Goal: Task Accomplishment & Management: Manage account settings

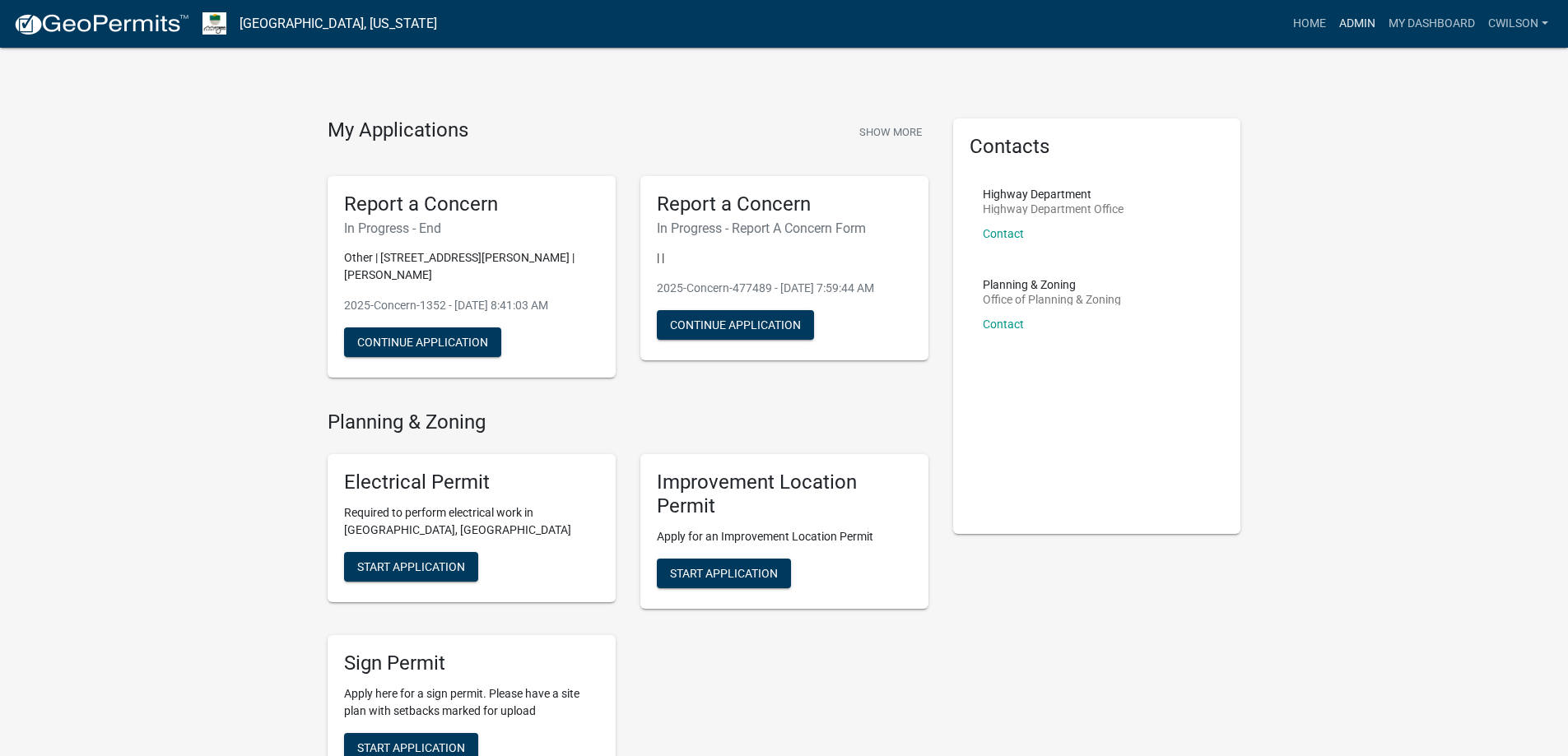
click at [1364, 20] on link "Admin" at bounding box center [1357, 24] width 49 height 31
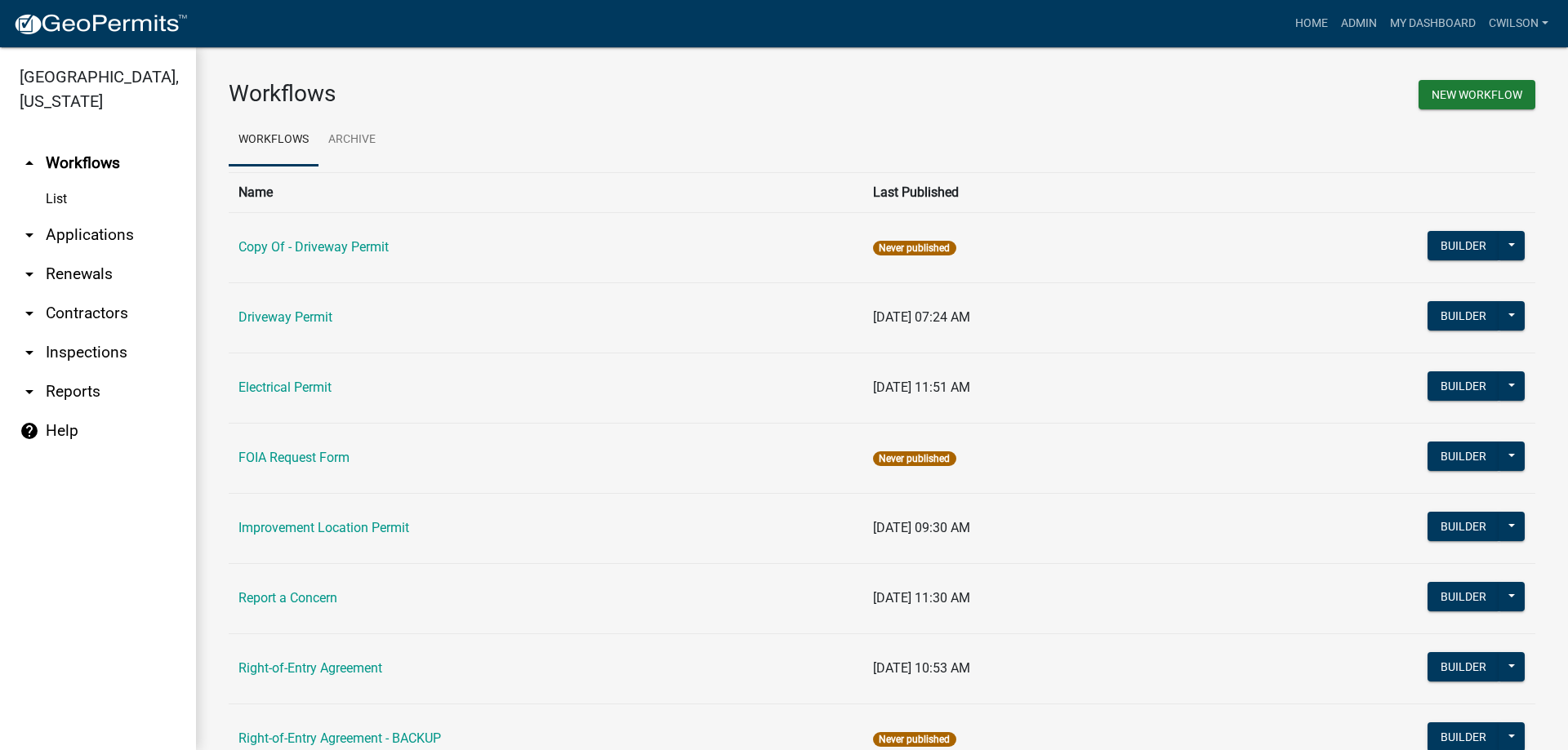
scroll to position [280, 0]
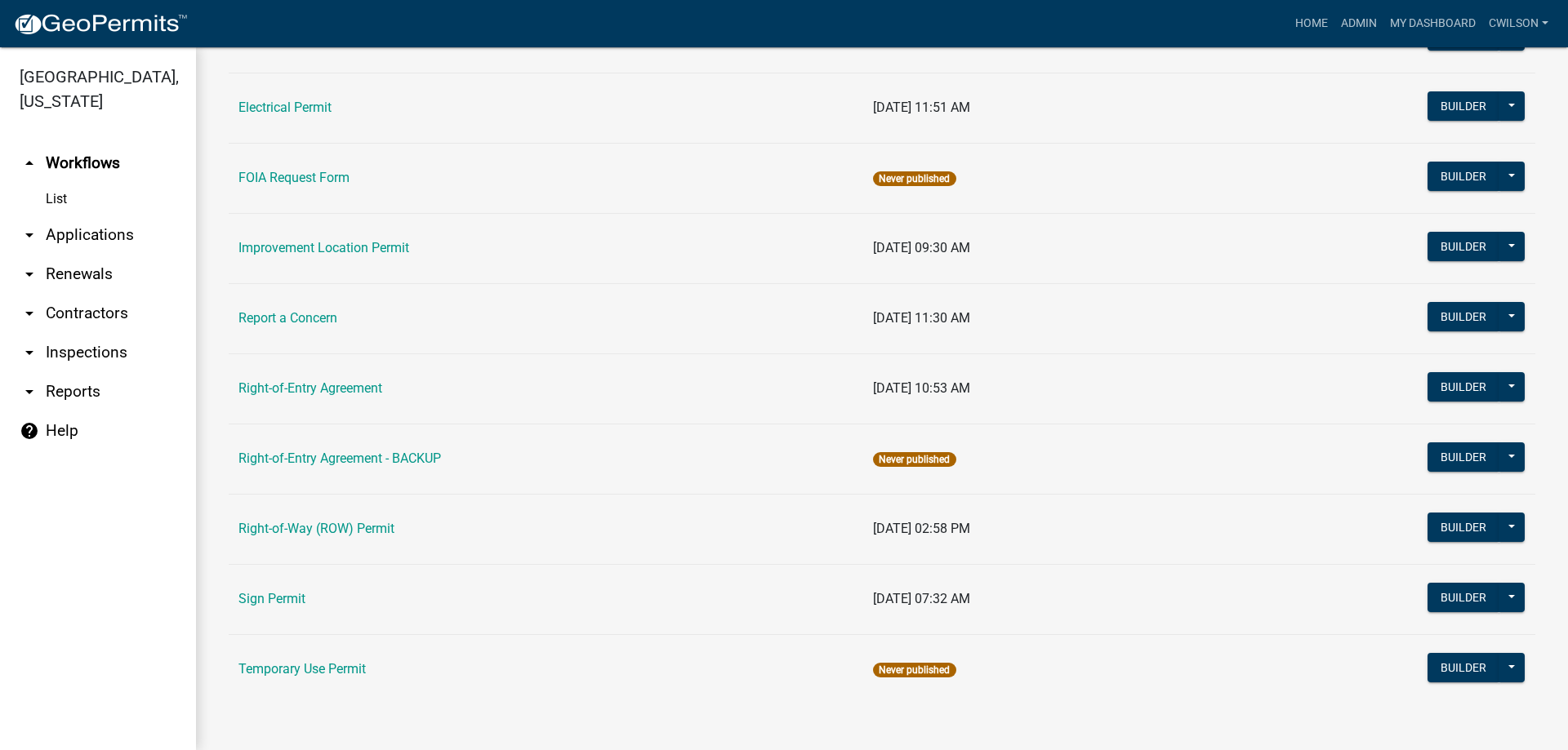
click at [299, 324] on link "Report a Concern" at bounding box center [288, 318] width 99 height 15
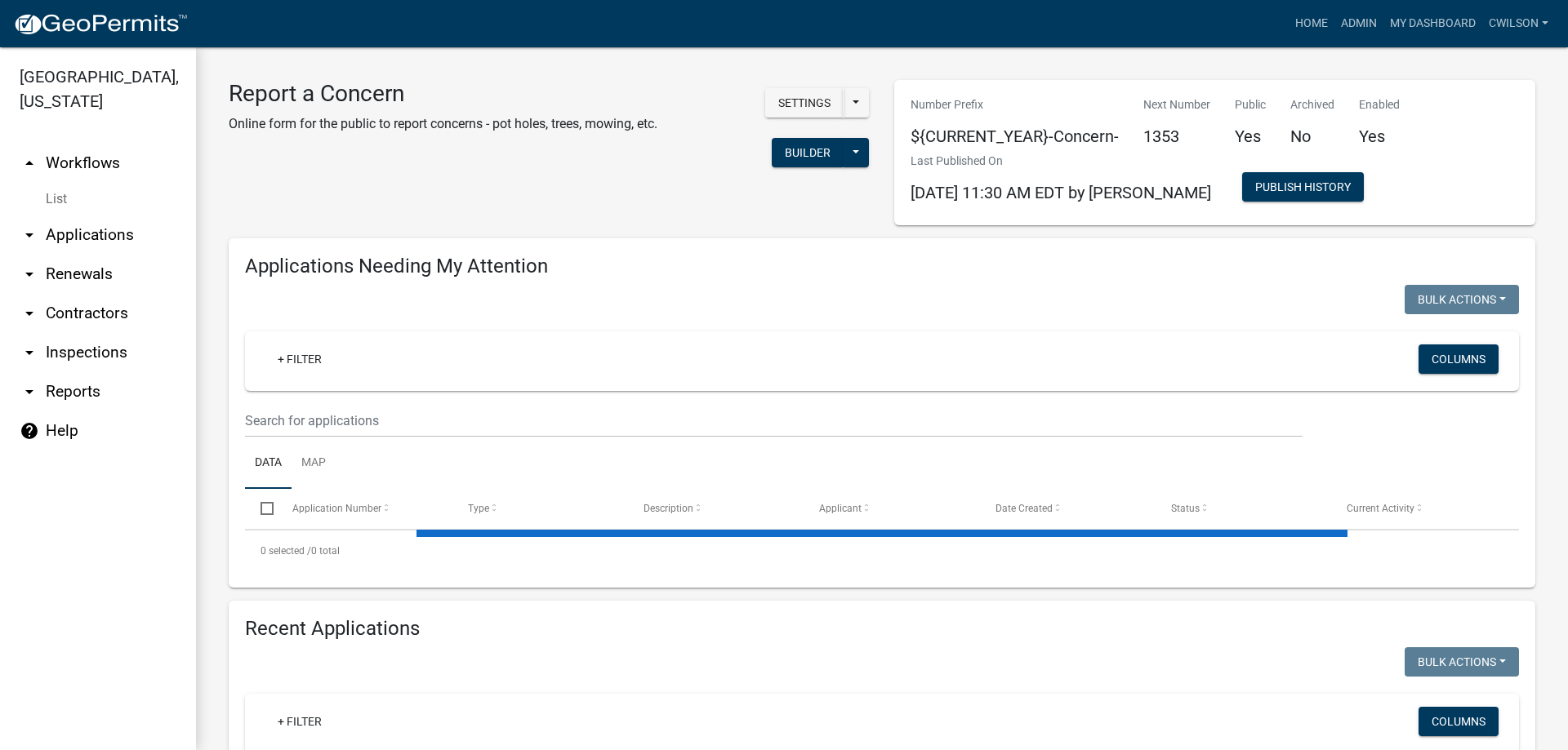
select select "2: 50"
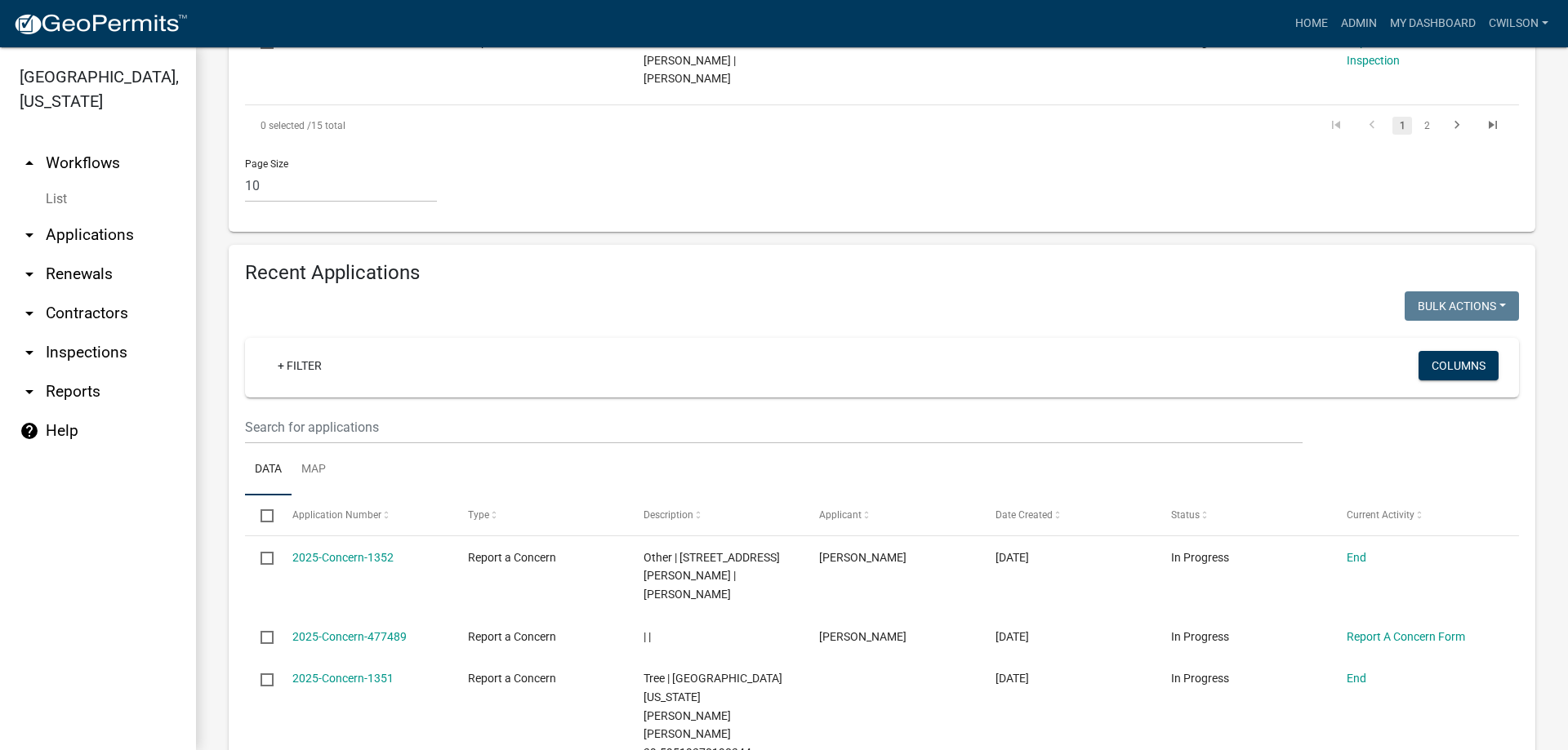
scroll to position [1143, 0]
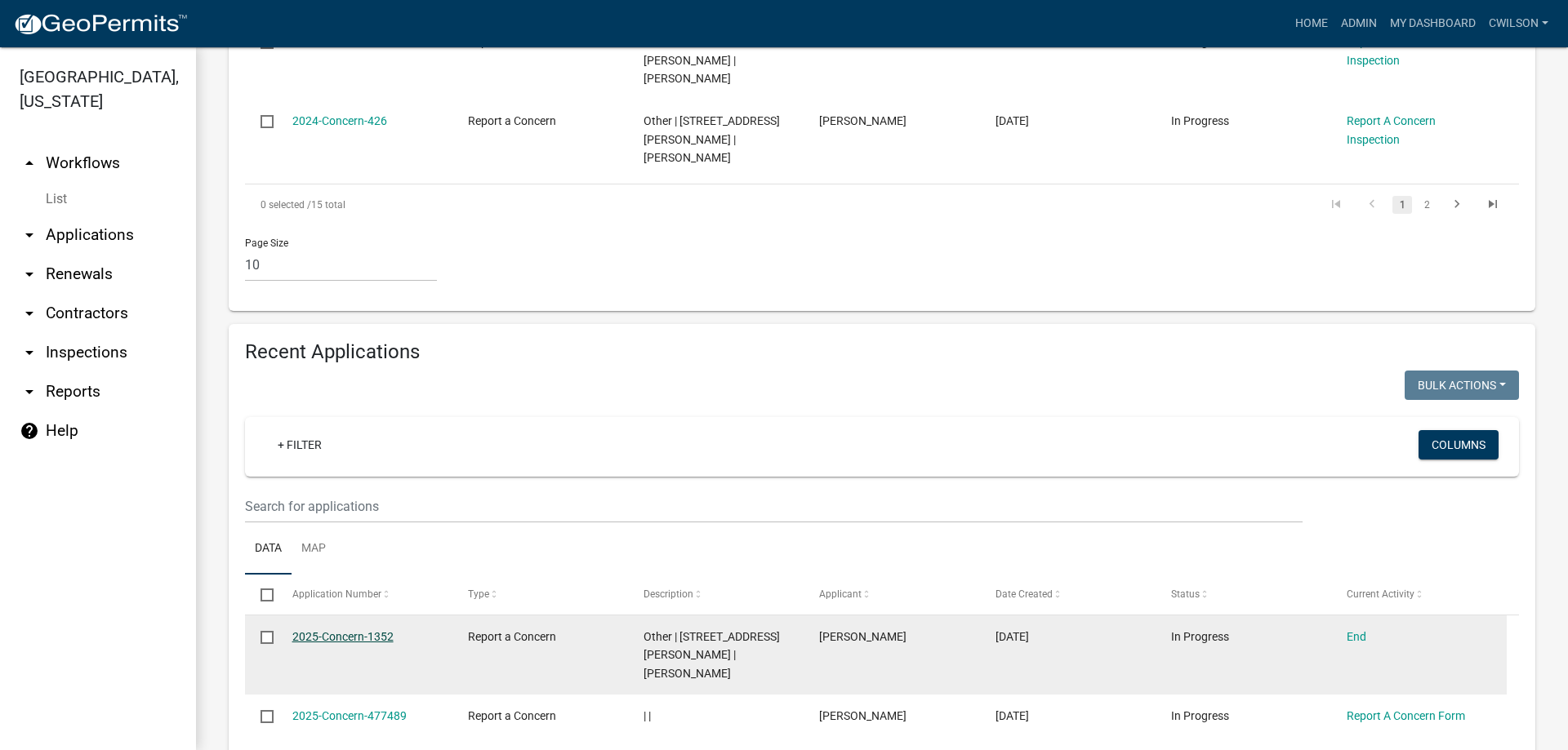
click at [363, 630] on link "2025-Concern-1352" at bounding box center [343, 637] width 101 height 14
